Goal: Transaction & Acquisition: Purchase product/service

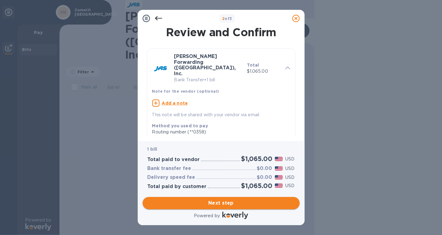
click at [227, 203] on span "Next step" at bounding box center [221, 202] width 147 height 7
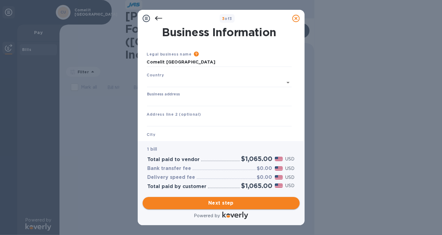
type input "[GEOGRAPHIC_DATA]"
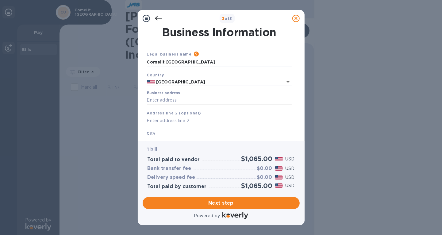
click at [179, 102] on input "Business address" at bounding box center [219, 100] width 145 height 9
click at [194, 99] on input "Business address" at bounding box center [219, 100] width 145 height 9
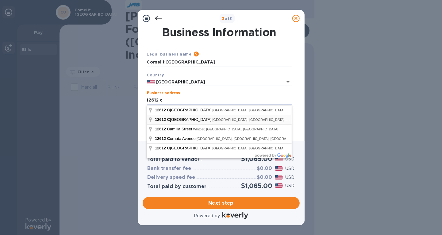
type input "12612 Clark Street"
type input "Santa Fe Springs"
type input "CA"
type input "90670"
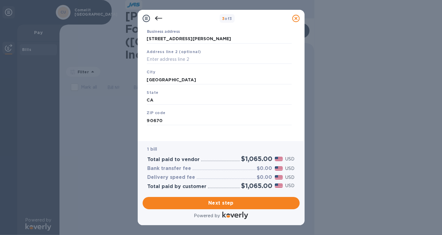
scroll to position [66, 0]
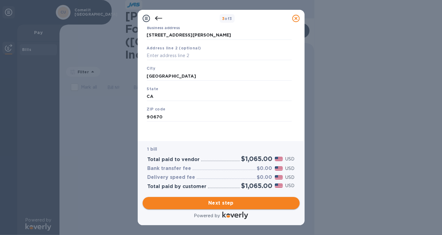
click at [252, 204] on span "Next step" at bounding box center [221, 202] width 147 height 7
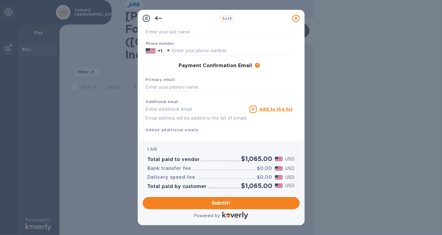
click at [179, 82] on div "Primary email" at bounding box center [219, 84] width 152 height 21
click at [179, 84] on input "text" at bounding box center [219, 87] width 147 height 9
type input "S"
type input "sabrina.qiu@comelitusa.com"
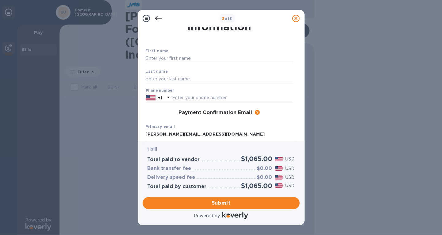
scroll to position [0, 0]
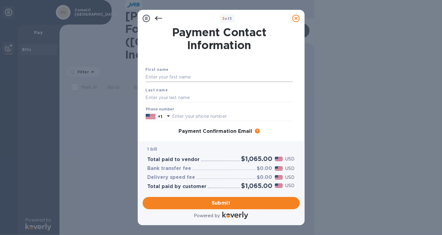
click at [172, 76] on input "text" at bounding box center [219, 77] width 147 height 9
type input "Sabrina"
type input "Qiu"
click at [199, 115] on input "text" at bounding box center [232, 116] width 121 height 9
type input "5623660633"
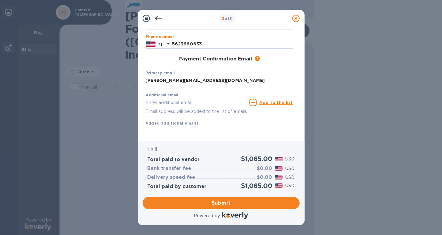
scroll to position [80, 0]
click at [244, 205] on span "Submit" at bounding box center [221, 202] width 147 height 7
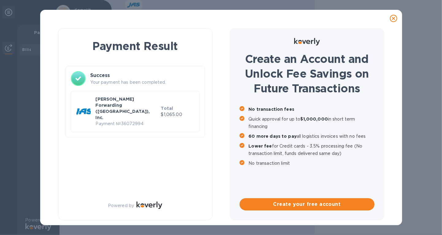
scroll to position [0, 0]
click at [171, 106] on b "Total" at bounding box center [167, 108] width 12 height 5
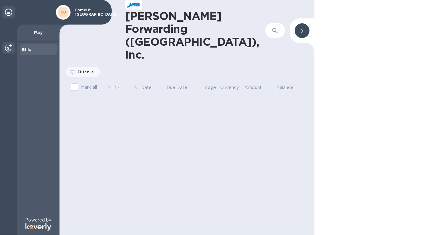
click at [38, 32] on p "Pay" at bounding box center [38, 32] width 33 height 6
click at [83, 17] on div "CU Comelit USA" at bounding box center [81, 12] width 53 height 17
click at [82, 12] on p "Comelit USA" at bounding box center [90, 12] width 31 height 9
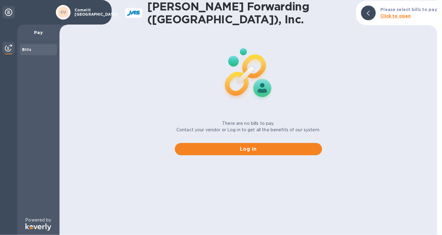
click at [404, 15] on b "Click to open" at bounding box center [396, 15] width 30 height 5
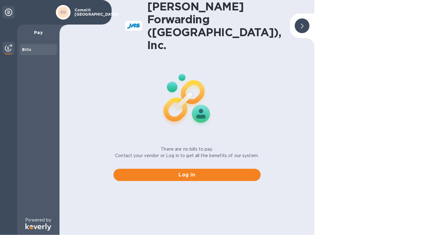
click at [34, 52] on div "Bills" at bounding box center [38, 50] width 33 height 6
click at [9, 50] on img at bounding box center [8, 47] width 7 height 7
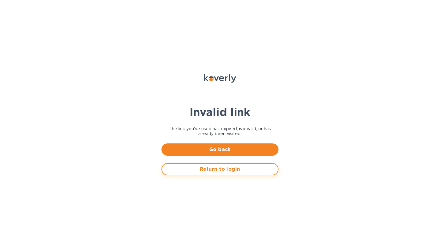
click at [220, 168] on span "Return to login" at bounding box center [220, 168] width 106 height 7
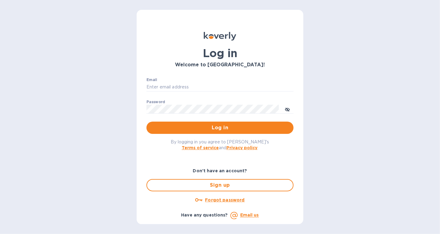
type input "sabrina.qiu@comelitusa.com"
click at [201, 129] on span "Log in" at bounding box center [220, 127] width 137 height 7
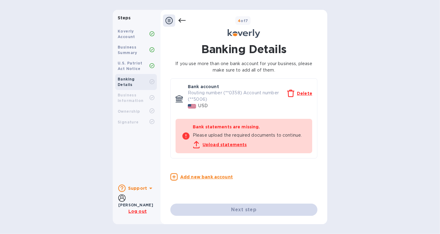
click at [176, 18] on div at bounding box center [174, 20] width 23 height 12
click at [170, 19] on icon at bounding box center [169, 20] width 7 height 7
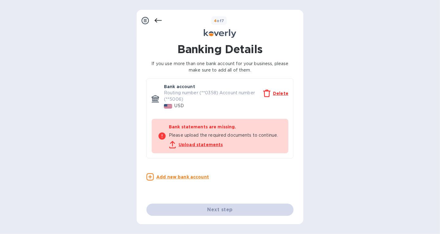
click at [164, 20] on div "4 of 7" at bounding box center [231, 20] width 139 height 9
click at [160, 20] on icon at bounding box center [158, 20] width 7 height 4
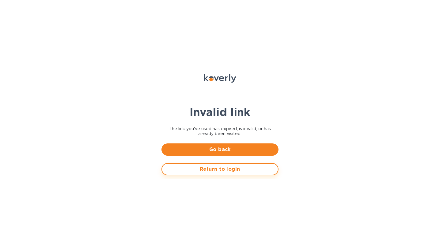
click at [222, 161] on div "Return to login" at bounding box center [220, 169] width 125 height 20
click at [225, 167] on span "Return to login" at bounding box center [220, 168] width 106 height 7
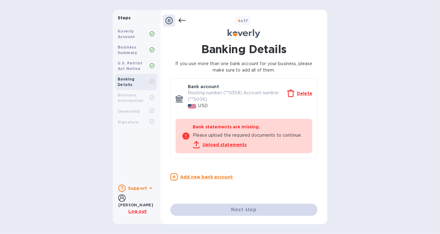
click at [142, 210] on u "Log out" at bounding box center [138, 211] width 18 height 5
click at [168, 19] on icon at bounding box center [169, 20] width 7 height 7
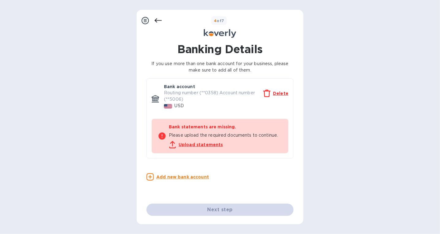
click at [163, 19] on div "4 of 7" at bounding box center [231, 20] width 139 height 9
click at [158, 19] on icon at bounding box center [158, 20] width 7 height 7
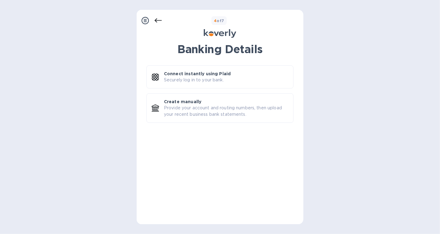
click at [149, 19] on div at bounding box center [145, 20] width 12 height 12
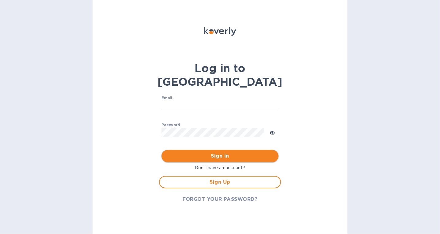
type input "[PERSON_NAME][EMAIL_ADDRESS][DOMAIN_NAME]"
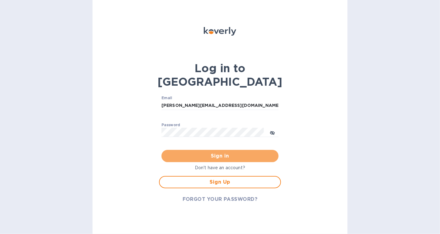
click at [228, 152] on span "Sign in" at bounding box center [220, 155] width 107 height 7
